Goal: Transaction & Acquisition: Subscribe to service/newsletter

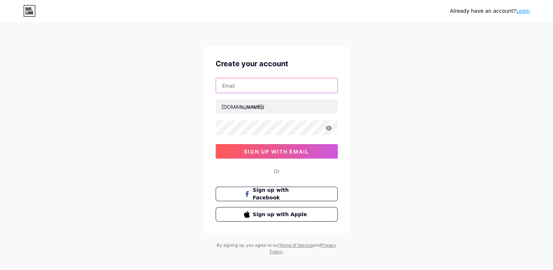
click at [291, 85] on input "text" at bounding box center [276, 85] width 121 height 15
type input "[EMAIL_ADDRESS][DOMAIN_NAME]"
type input "pcscoph"
click at [326, 127] on icon at bounding box center [328, 127] width 6 height 5
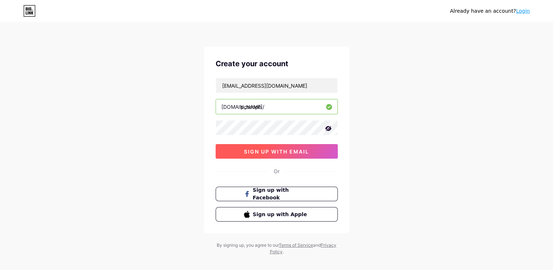
click at [310, 151] on button "sign up with email" at bounding box center [277, 151] width 122 height 15
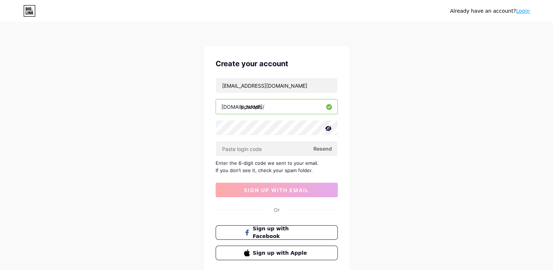
click at [323, 145] on span "Resend" at bounding box center [322, 149] width 19 height 8
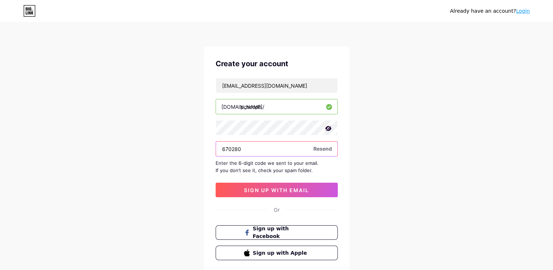
type input "670280"
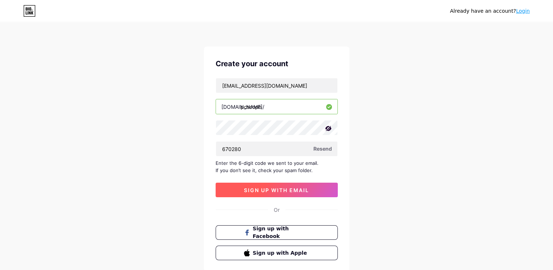
click at [320, 192] on button "sign up with email" at bounding box center [277, 189] width 122 height 15
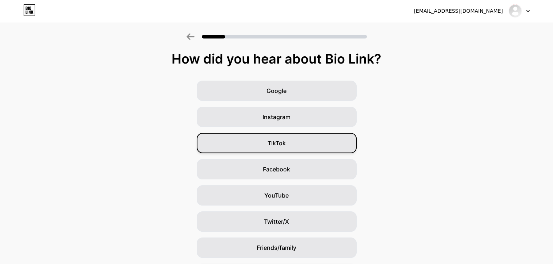
click at [304, 136] on div "TikTok" at bounding box center [277, 143] width 160 height 20
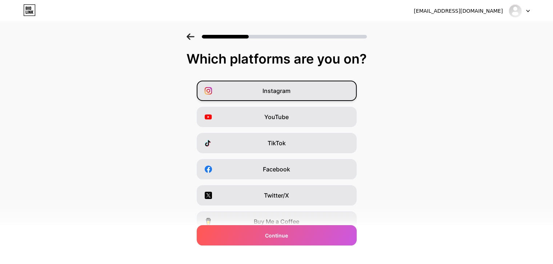
click at [344, 92] on div "Instagram" at bounding box center [277, 91] width 160 height 20
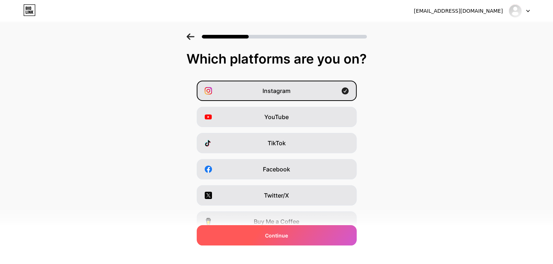
click at [324, 244] on div "Continue" at bounding box center [277, 235] width 160 height 20
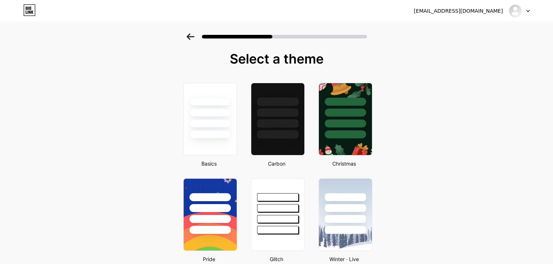
scroll to position [60, 0]
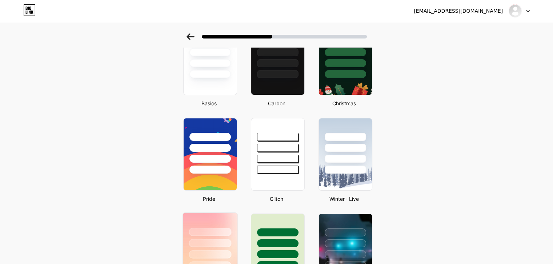
click at [215, 218] on div at bounding box center [209, 241] width 55 height 57
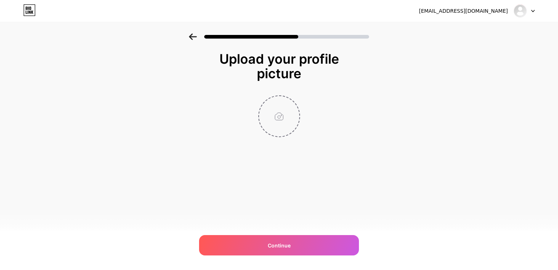
click at [274, 114] on input "file" at bounding box center [279, 116] width 40 height 40
type input "C:\fakepath\LOGO WMHD.png"
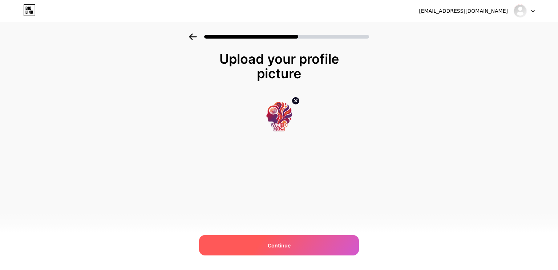
click at [299, 244] on div "Continue" at bounding box center [279, 245] width 160 height 20
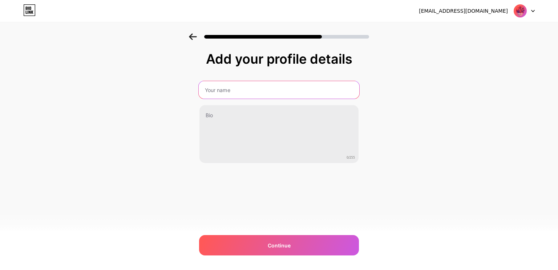
click at [298, 97] on input "text" at bounding box center [279, 89] width 161 height 17
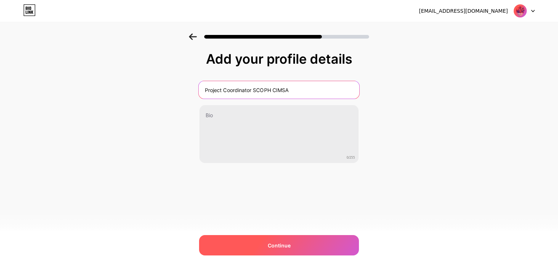
type input "Project Coordinator SCOPH CIMSA"
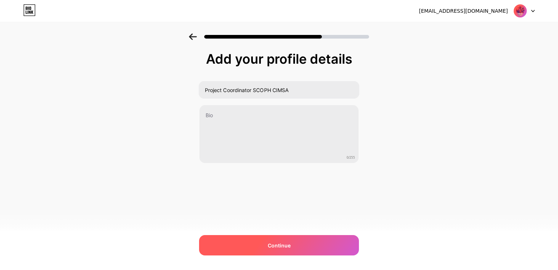
click at [308, 241] on div "Continue" at bounding box center [279, 245] width 160 height 20
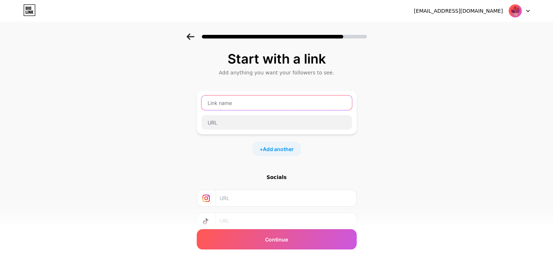
click at [331, 99] on input "text" at bounding box center [276, 103] width 150 height 15
type input "Mastersheets"
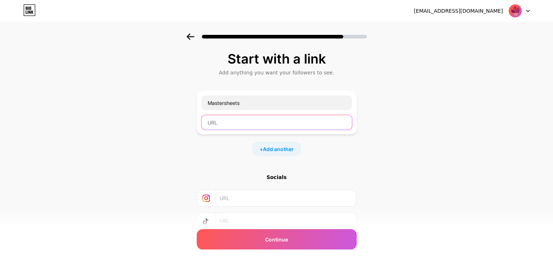
click at [280, 125] on input "text" at bounding box center [276, 122] width 150 height 15
paste input "[URL][DOMAIN_NAME]"
type input "[URL][DOMAIN_NAME]"
click at [278, 149] on span "Add another" at bounding box center [278, 149] width 31 height 8
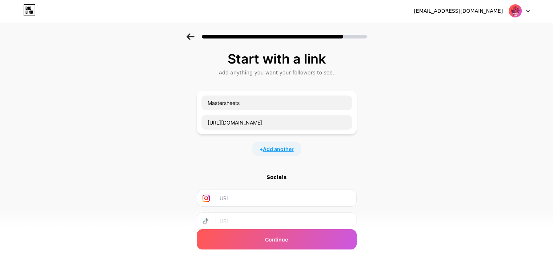
scroll to position [0, 0]
click at [342, 154] on input "text" at bounding box center [276, 153] width 150 height 15
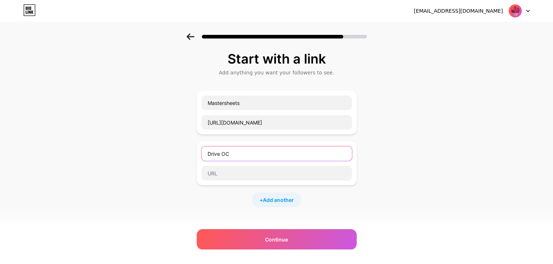
type input "Drive OC"
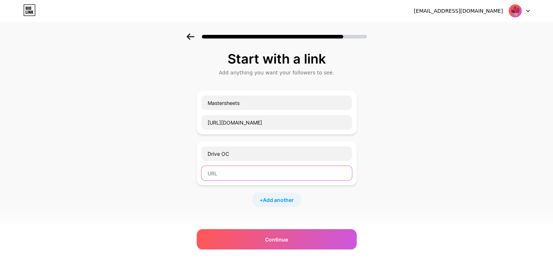
click at [265, 168] on input "text" at bounding box center [276, 173] width 150 height 15
paste input "[URL][DOMAIN_NAME]"
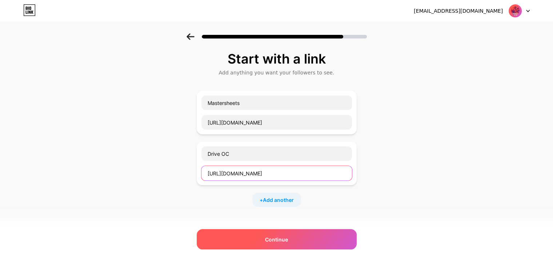
type input "[URL][DOMAIN_NAME]"
click at [285, 241] on span "Continue" at bounding box center [276, 240] width 23 height 8
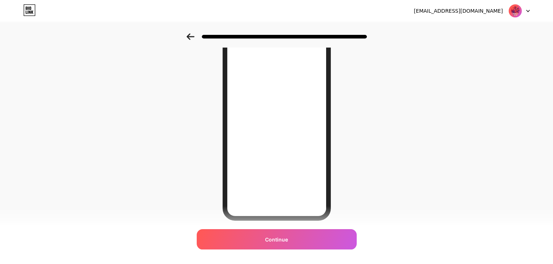
scroll to position [101, 0]
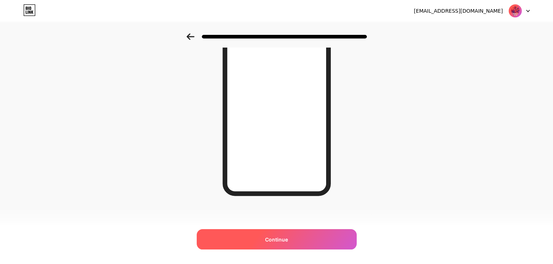
click at [270, 239] on span "Continue" at bounding box center [276, 240] width 23 height 8
